Goal: Task Accomplishment & Management: Use online tool/utility

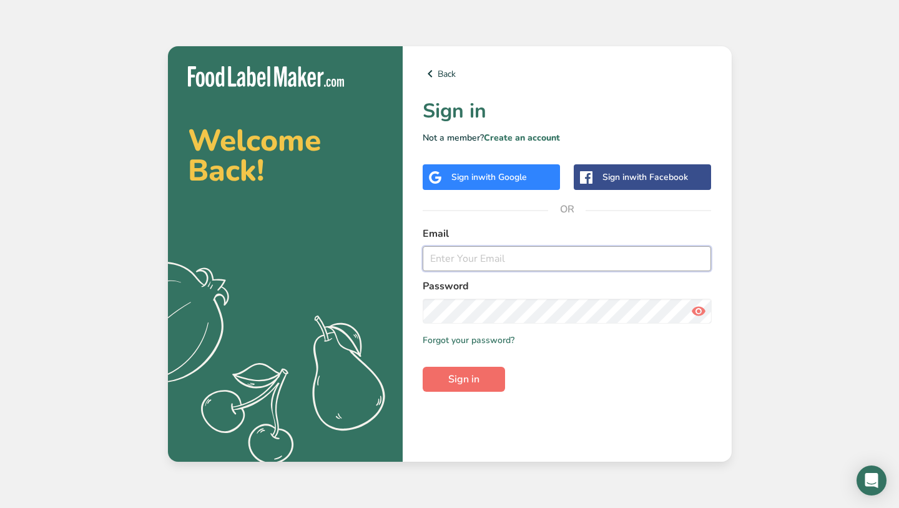
type input "[PERSON_NAME][EMAIL_ADDRESS][DOMAIN_NAME]"
click at [449, 385] on span "Sign in" at bounding box center [463, 379] width 31 height 15
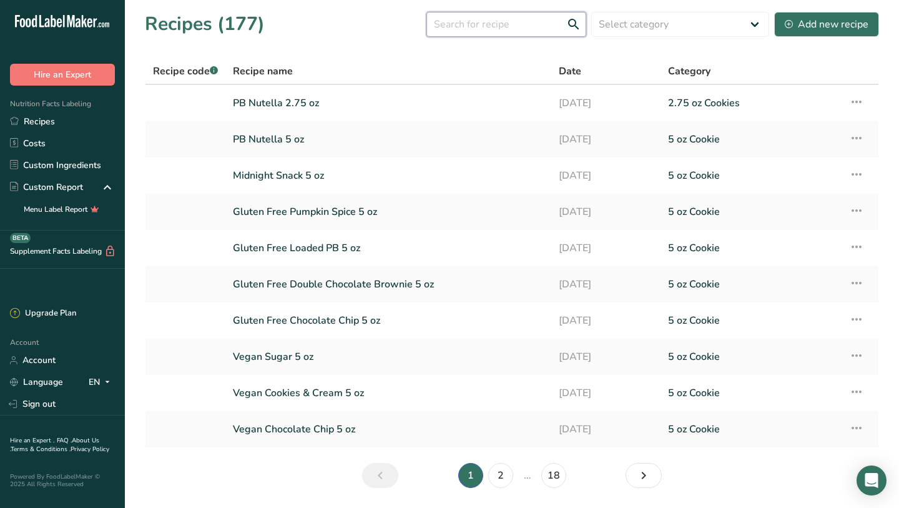
click at [529, 13] on input "text" at bounding box center [507, 24] width 160 height 25
click at [489, 22] on input "text" at bounding box center [507, 24] width 160 height 25
